Goal: Task Accomplishment & Management: Use online tool/utility

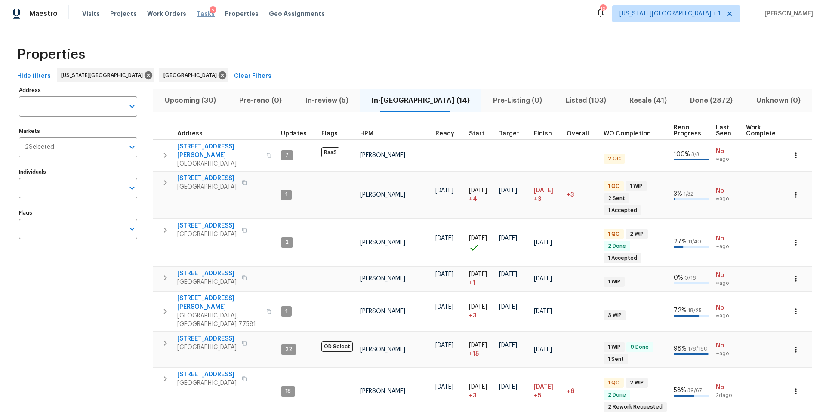
click at [197, 14] on span "Tasks" at bounding box center [206, 14] width 18 height 6
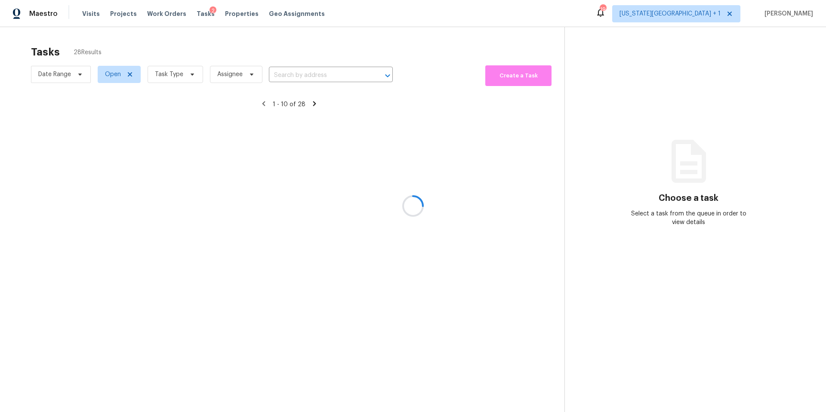
click at [170, 77] on div at bounding box center [413, 206] width 826 height 412
click at [170, 77] on span "Task Type" at bounding box center [169, 74] width 28 height 9
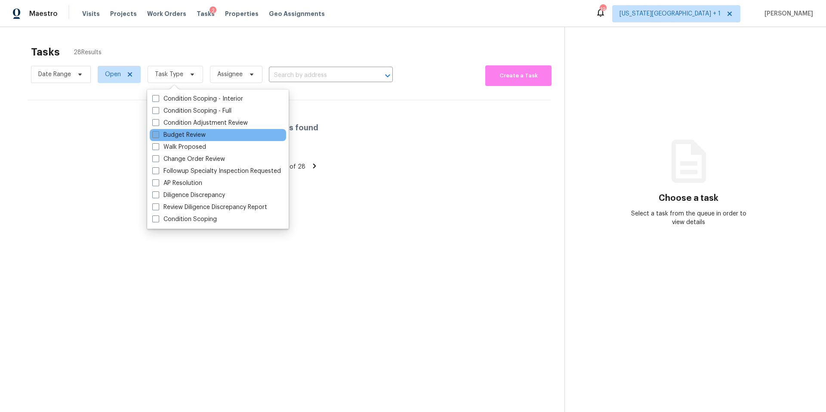
click at [170, 137] on label "Budget Review" at bounding box center [178, 135] width 53 height 9
click at [158, 136] on input "Budget Review" at bounding box center [155, 134] width 6 height 6
checkbox input "true"
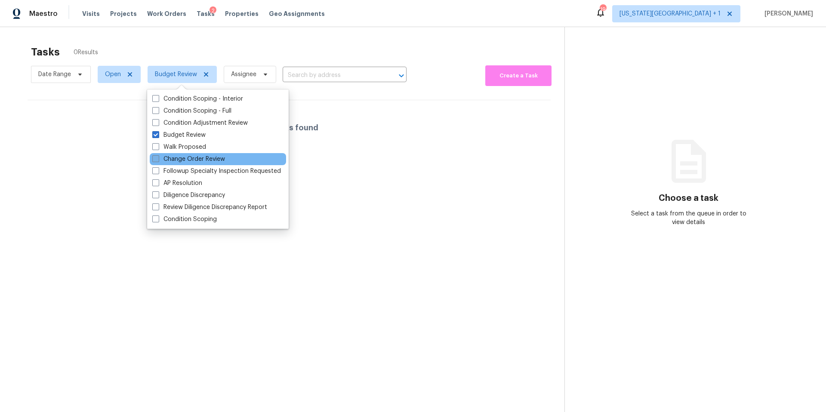
click at [165, 157] on label "Change Order Review" at bounding box center [188, 159] width 73 height 9
click at [158, 157] on input "Change Order Review" at bounding box center [155, 158] width 6 height 6
checkbox input "true"
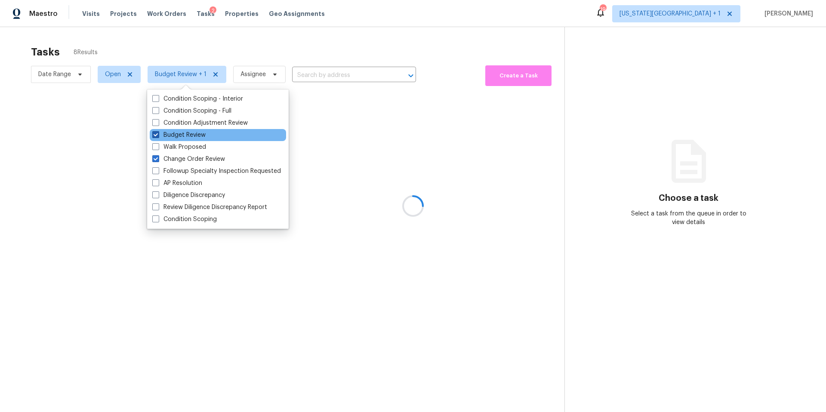
click at [158, 134] on span at bounding box center [155, 134] width 7 height 7
click at [158, 134] on input "Budget Review" at bounding box center [155, 134] width 6 height 6
checkbox input "false"
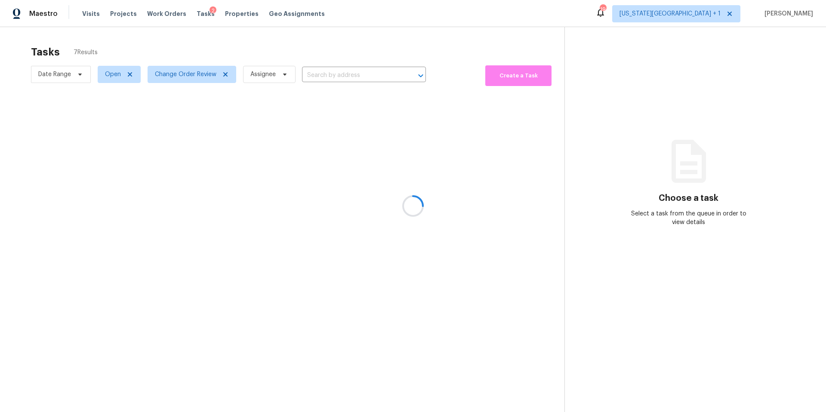
click at [192, 52] on div at bounding box center [413, 206] width 826 height 412
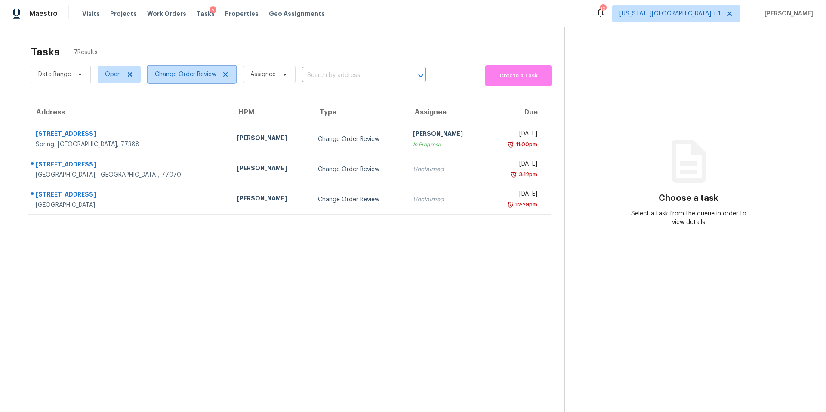
click at [224, 73] on icon at bounding box center [225, 74] width 7 height 7
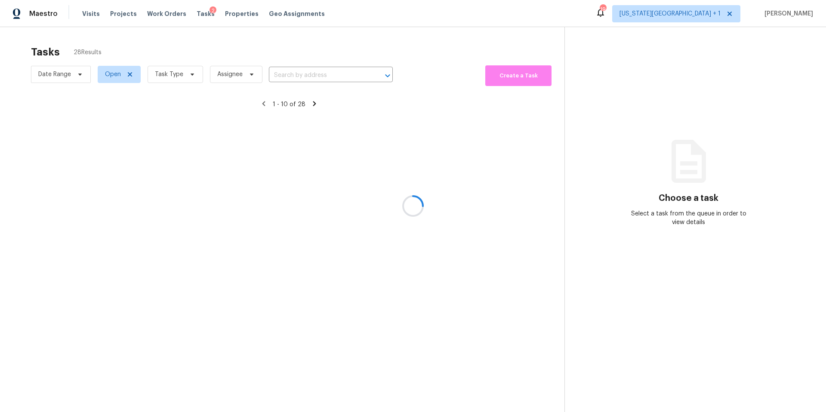
click at [188, 76] on div at bounding box center [413, 206] width 826 height 412
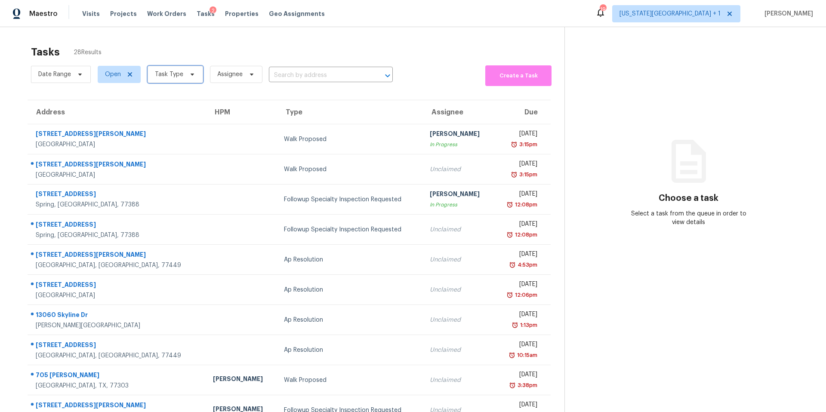
click at [189, 76] on icon at bounding box center [192, 74] width 7 height 7
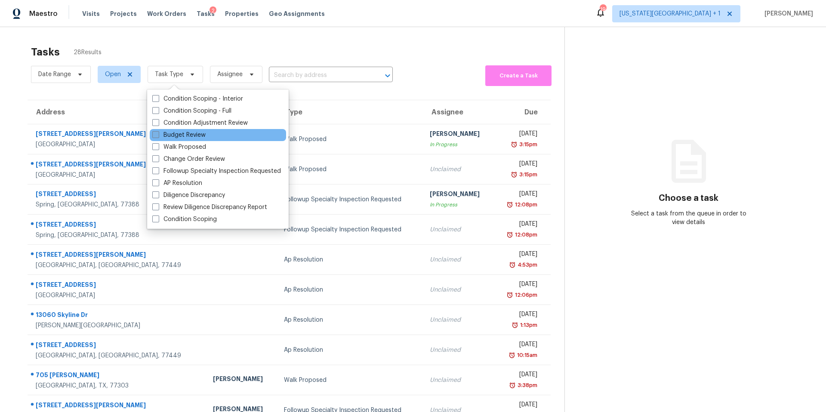
click at [175, 133] on label "Budget Review" at bounding box center [178, 135] width 53 height 9
click at [158, 133] on input "Budget Review" at bounding box center [155, 134] width 6 height 6
checkbox input "true"
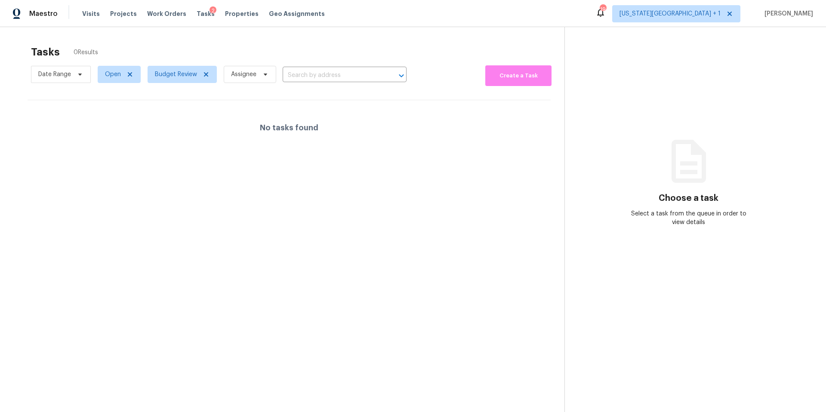
click at [183, 52] on div "Tasks 0 Results" at bounding box center [297, 52] width 533 height 22
